Goal: Check status: Check status

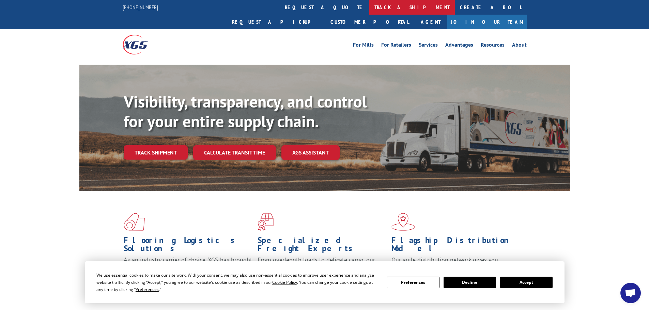
click at [369, 7] on link "track a shipment" at bounding box center [411, 7] width 85 height 15
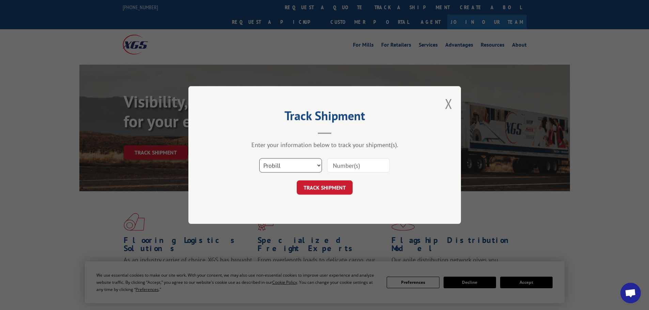
click at [314, 166] on select "Select category... Probill BOL PO" at bounding box center [290, 165] width 63 height 14
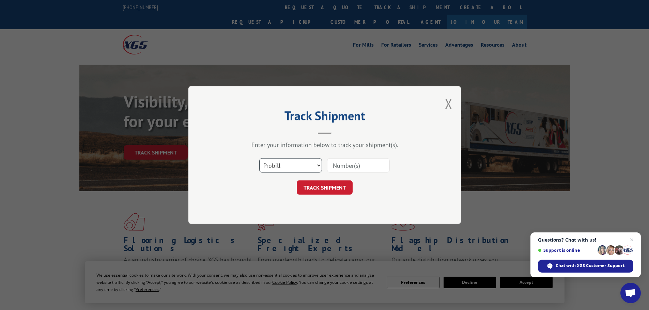
click at [314, 166] on select "Select category... Probill BOL PO" at bounding box center [290, 165] width 63 height 14
paste input "263619251001"
type input "263619251001"
click at [329, 187] on button "TRACK SHIPMENT" at bounding box center [325, 187] width 56 height 14
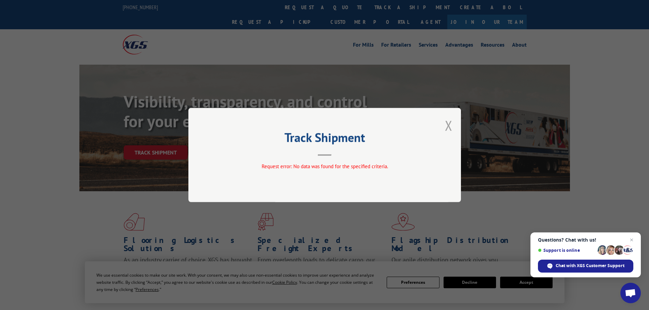
click at [445, 124] on button "Close modal" at bounding box center [448, 125] width 7 height 18
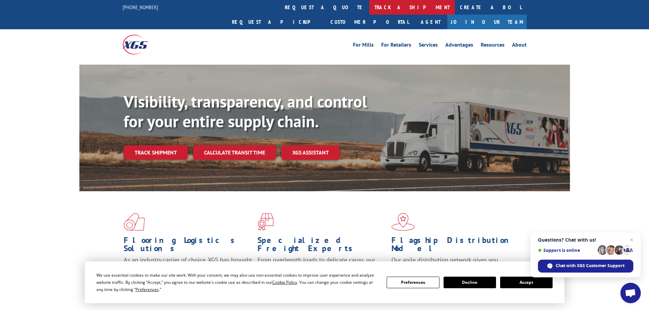
click at [369, 4] on link "track a shipment" at bounding box center [411, 7] width 85 height 15
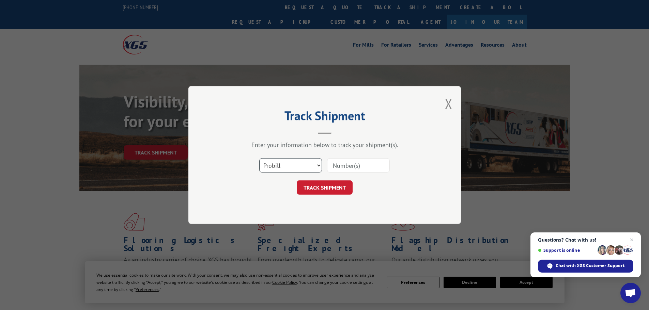
click at [296, 166] on select "Select category... Probill BOL PO" at bounding box center [290, 165] width 63 height 14
select select "bol"
click at [259, 158] on select "Select category... Probill BOL PO" at bounding box center [290, 165] width 63 height 14
paste input "473908"
type input "473908"
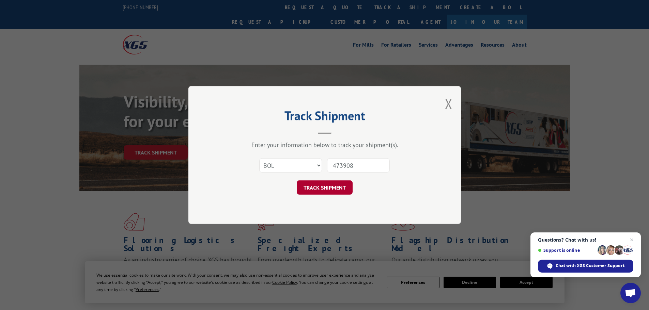
click at [321, 188] on button "TRACK SHIPMENT" at bounding box center [325, 187] width 56 height 14
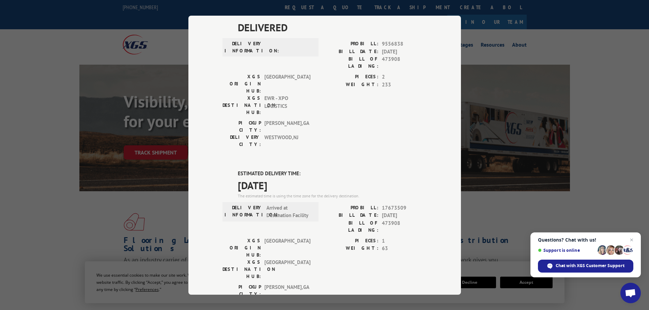
scroll to position [68, 0]
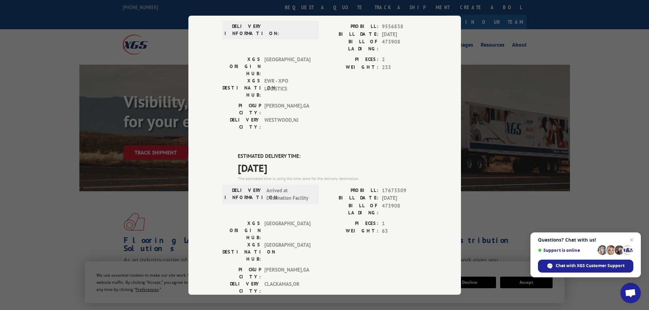
drag, startPoint x: 236, startPoint y: 115, endPoint x: 297, endPoint y: 127, distance: 62.5
click at [297, 153] on div "ESTIMATED DELIVERY TIME: [DATE] The estimated time is using the time zone for t…" at bounding box center [332, 167] width 189 height 29
copy div "ESTIMATED DELIVERY TIME: [DATE]"
